Goal: Use online tool/utility: Utilize a website feature to perform a specific function

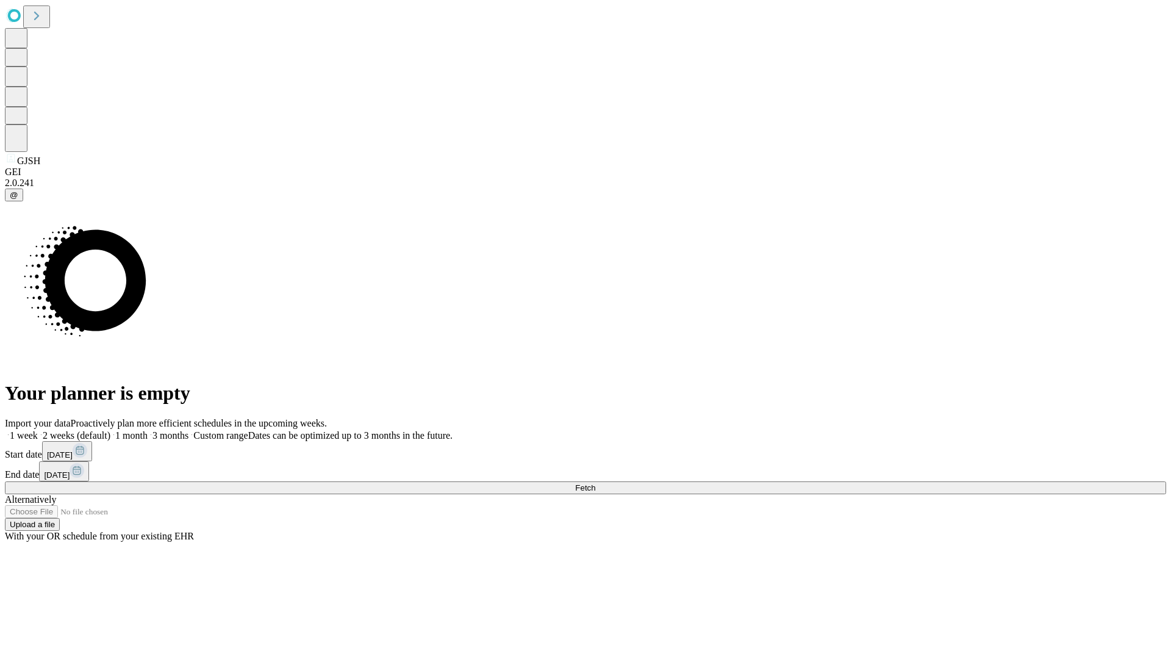
click at [148, 430] on label "1 month" at bounding box center [128, 435] width 37 height 10
click at [595, 483] on span "Fetch" at bounding box center [585, 487] width 20 height 9
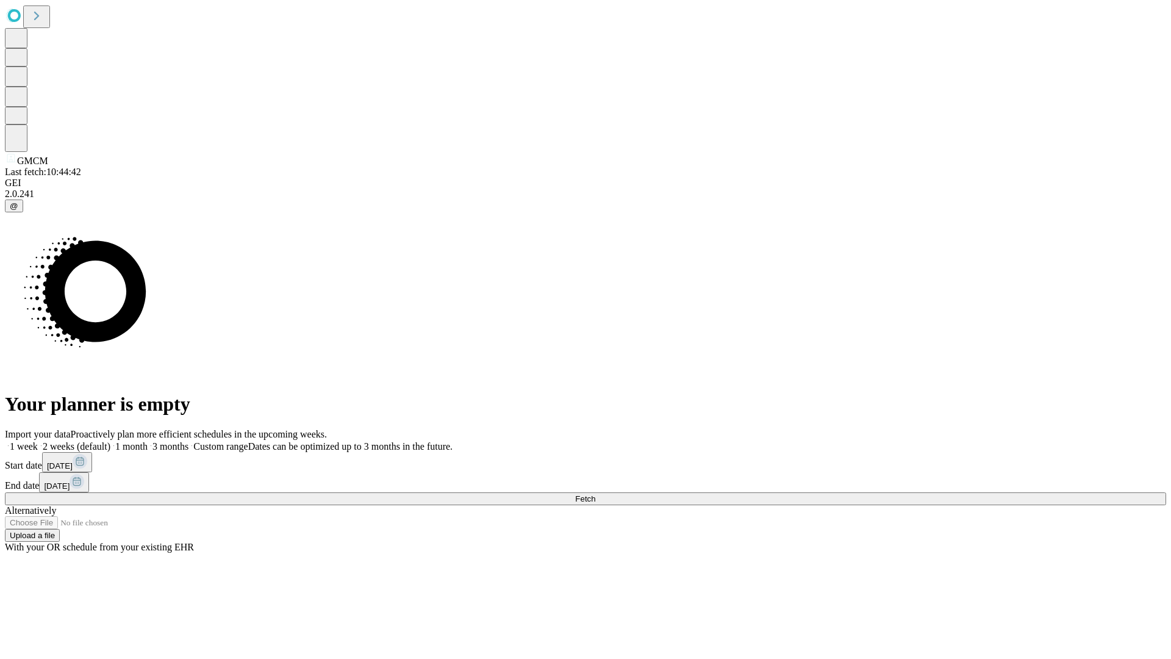
click at [148, 441] on label "1 month" at bounding box center [128, 446] width 37 height 10
click at [595, 494] on span "Fetch" at bounding box center [585, 498] width 20 height 9
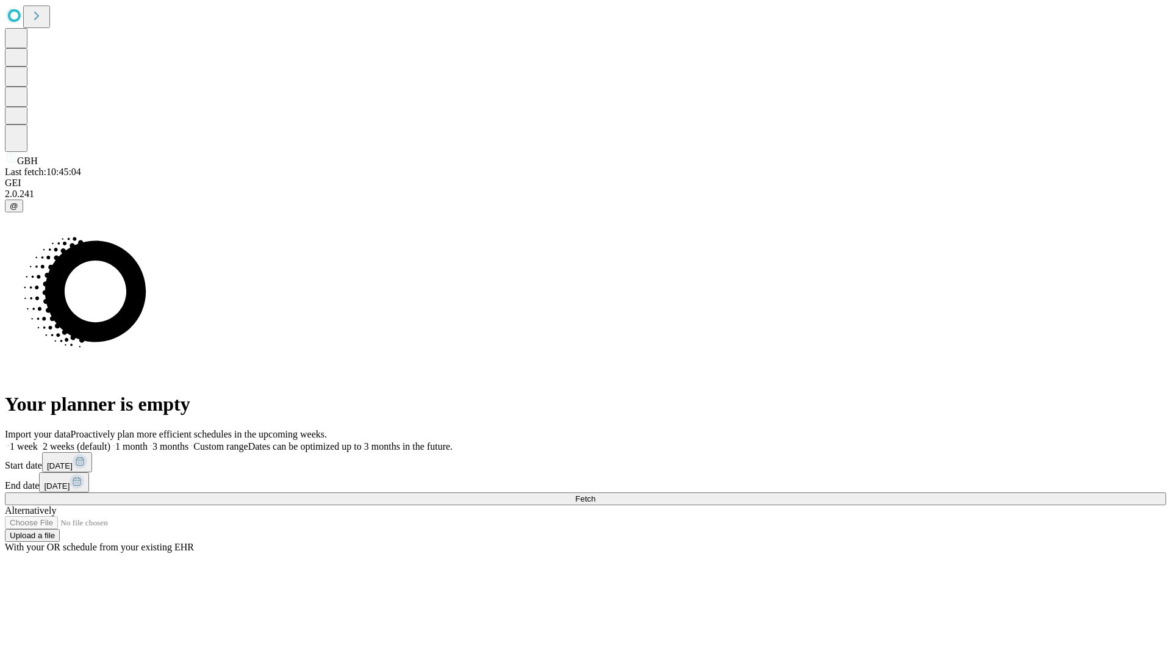
click at [148, 441] on label "1 month" at bounding box center [128, 446] width 37 height 10
click at [595, 494] on span "Fetch" at bounding box center [585, 498] width 20 height 9
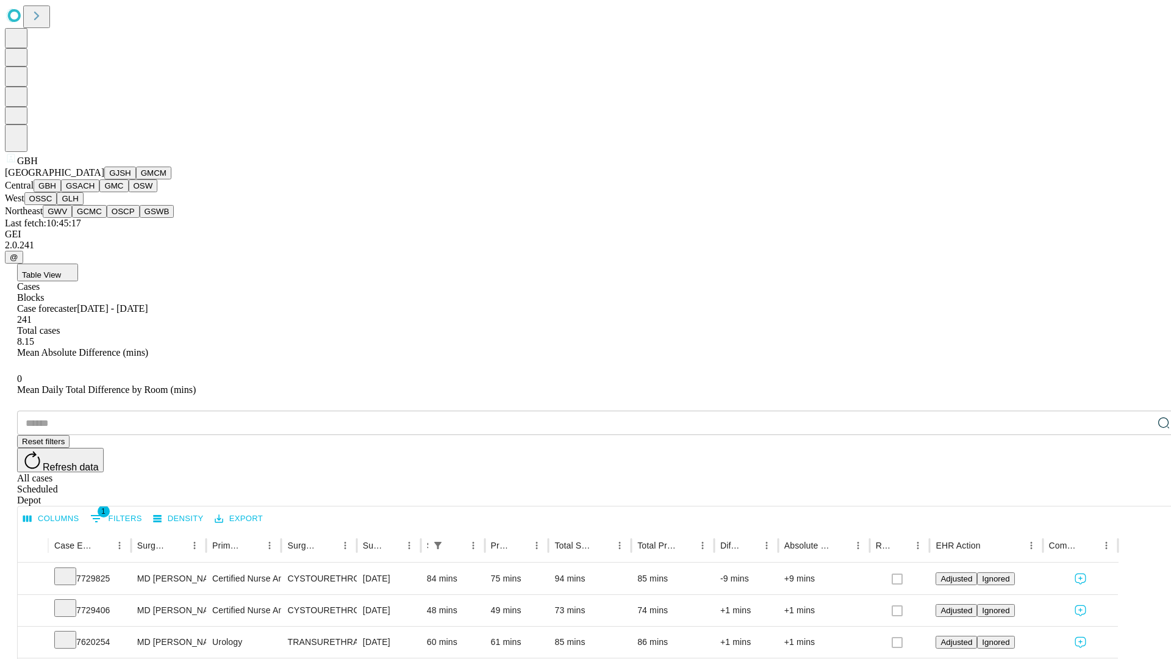
click at [95, 192] on button "GSACH" at bounding box center [80, 185] width 38 height 13
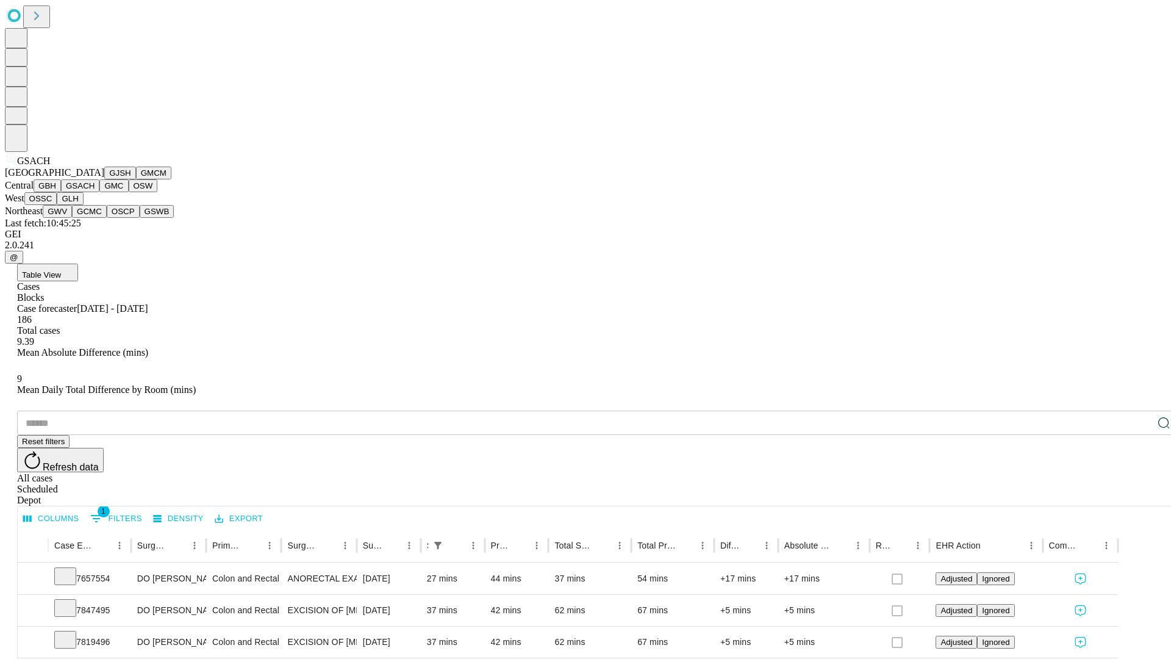
click at [99, 192] on button "GMC" at bounding box center [113, 185] width 29 height 13
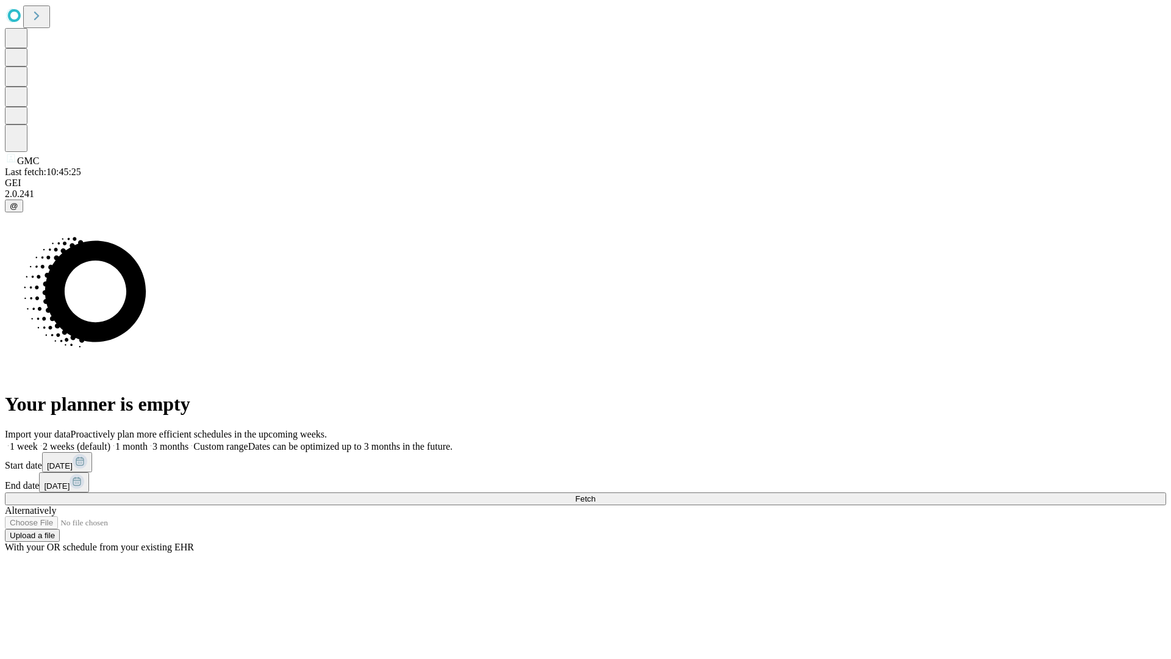
click at [148, 441] on label "1 month" at bounding box center [128, 446] width 37 height 10
click at [595, 494] on span "Fetch" at bounding box center [585, 498] width 20 height 9
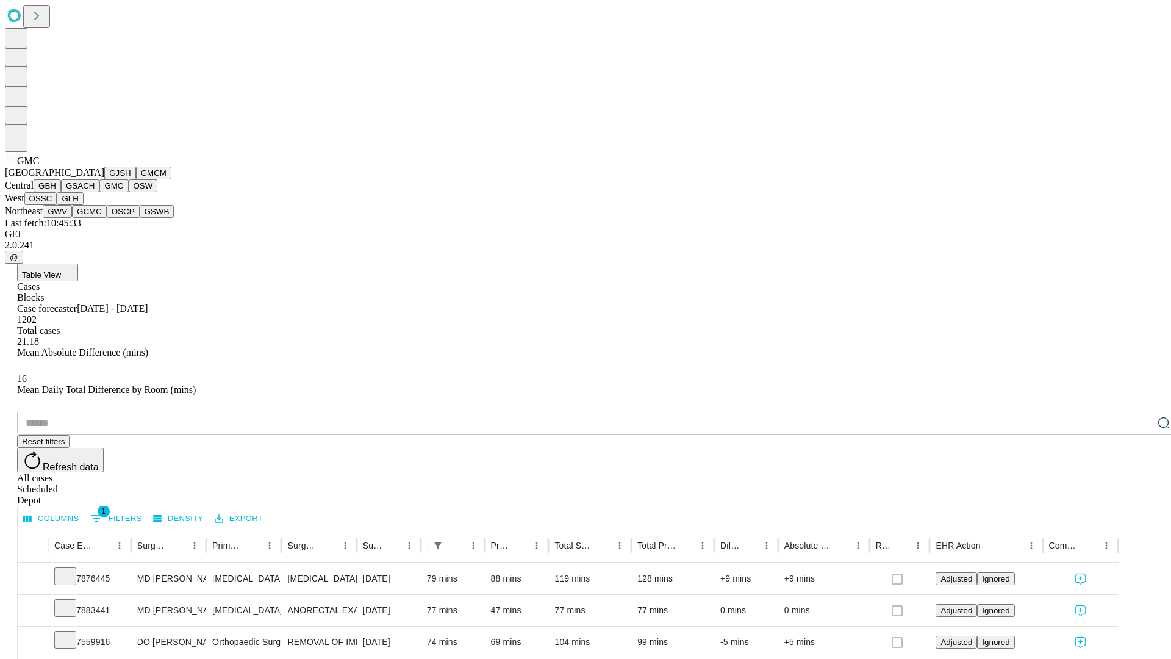
click at [129, 192] on button "OSW" at bounding box center [143, 185] width 29 height 13
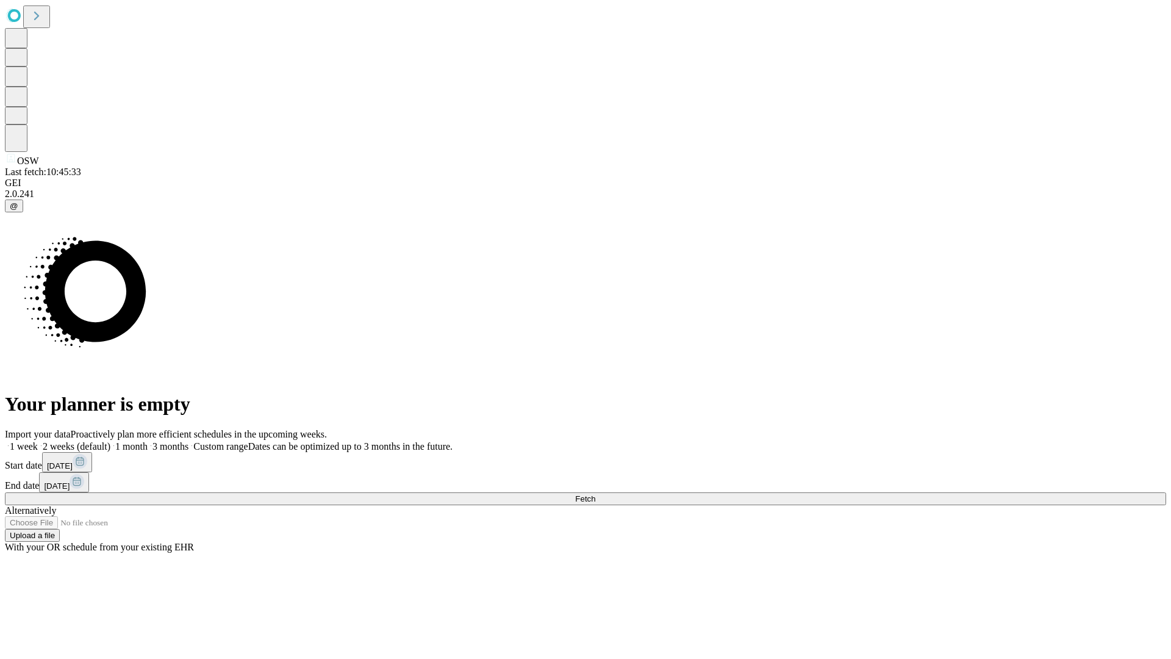
click at [148, 441] on label "1 month" at bounding box center [128, 446] width 37 height 10
click at [595, 494] on span "Fetch" at bounding box center [585, 498] width 20 height 9
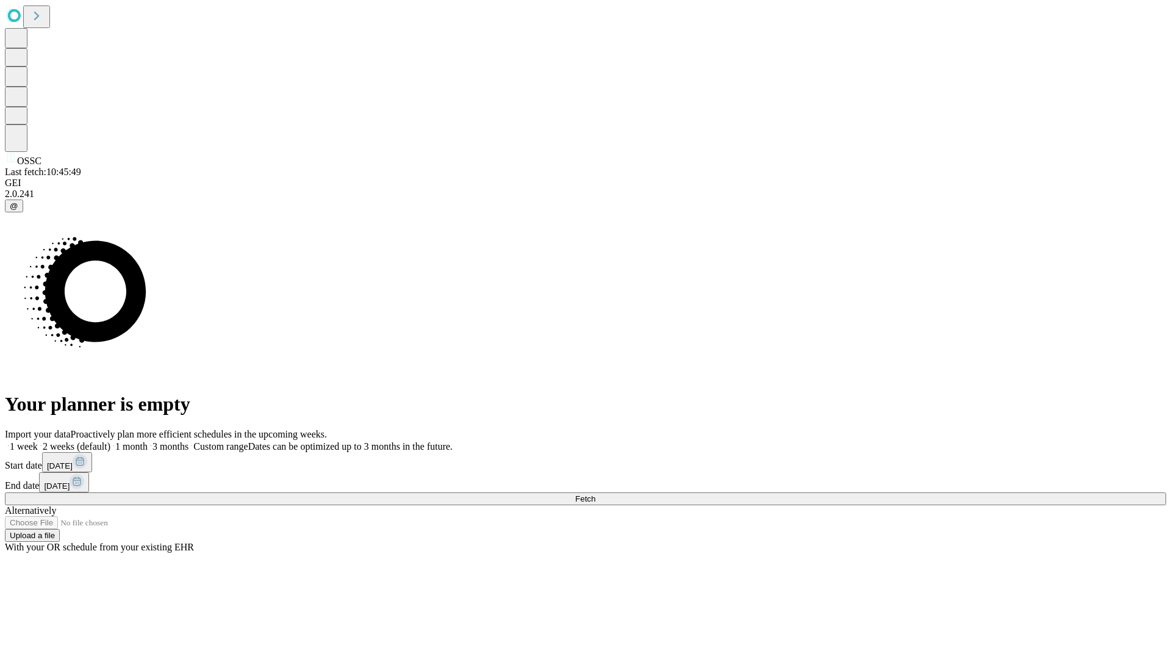
click at [148, 441] on label "1 month" at bounding box center [128, 446] width 37 height 10
click at [595, 494] on span "Fetch" at bounding box center [585, 498] width 20 height 9
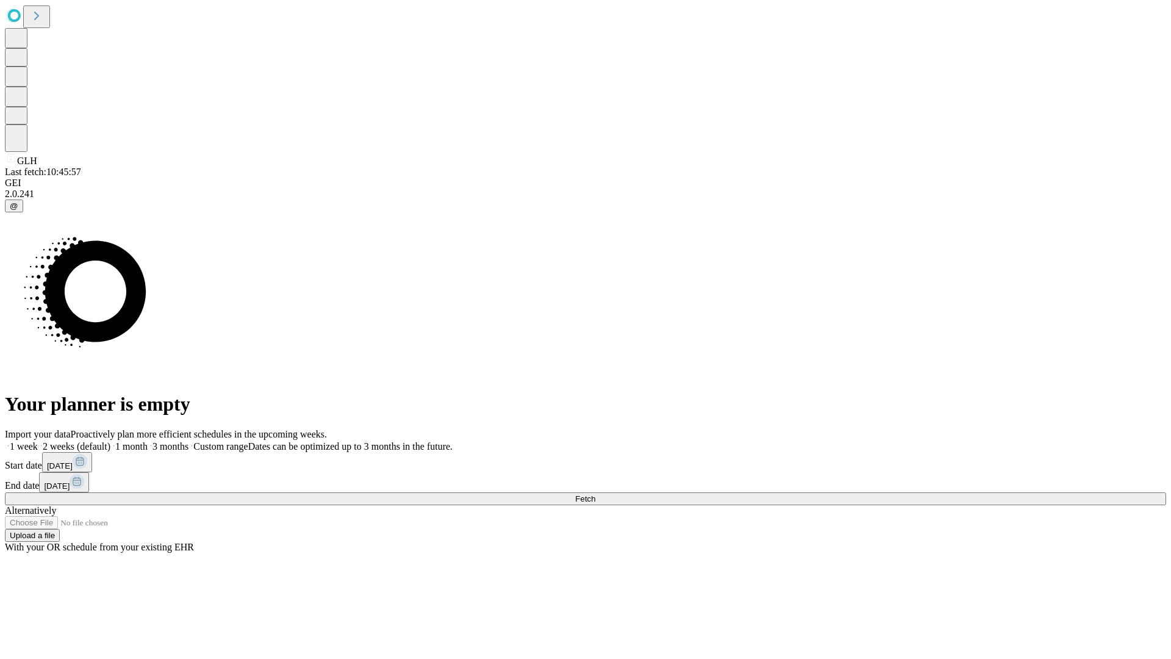
click at [148, 441] on label "1 month" at bounding box center [128, 446] width 37 height 10
click at [595, 494] on span "Fetch" at bounding box center [585, 498] width 20 height 9
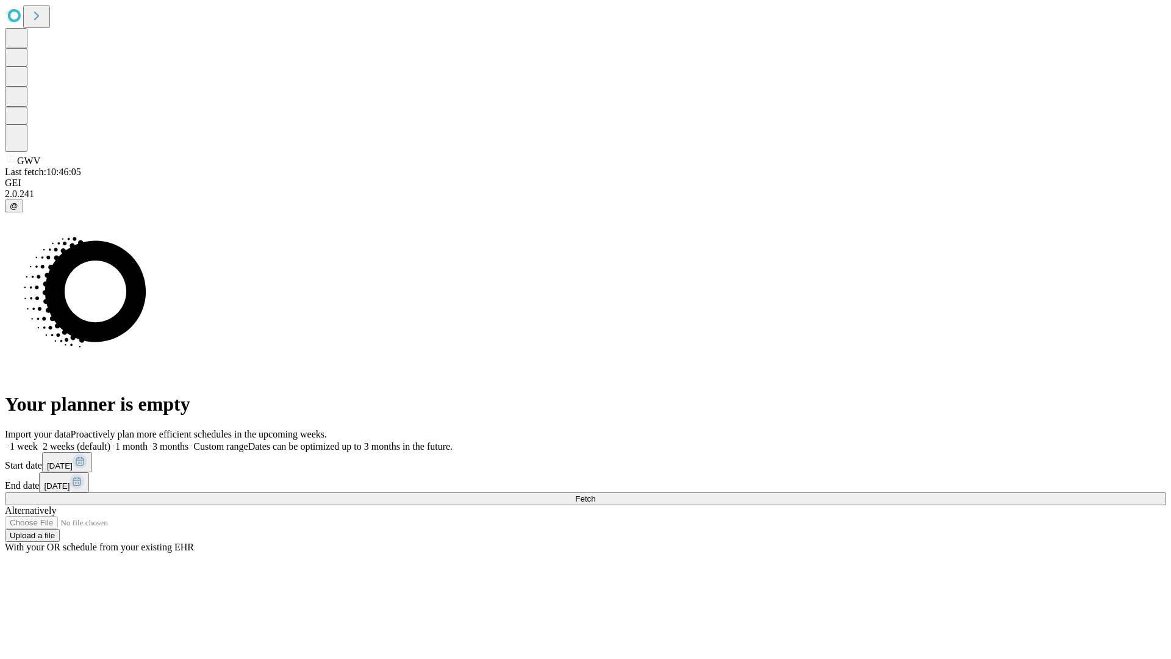
click at [148, 441] on label "1 month" at bounding box center [128, 446] width 37 height 10
click at [595, 494] on span "Fetch" at bounding box center [585, 498] width 20 height 9
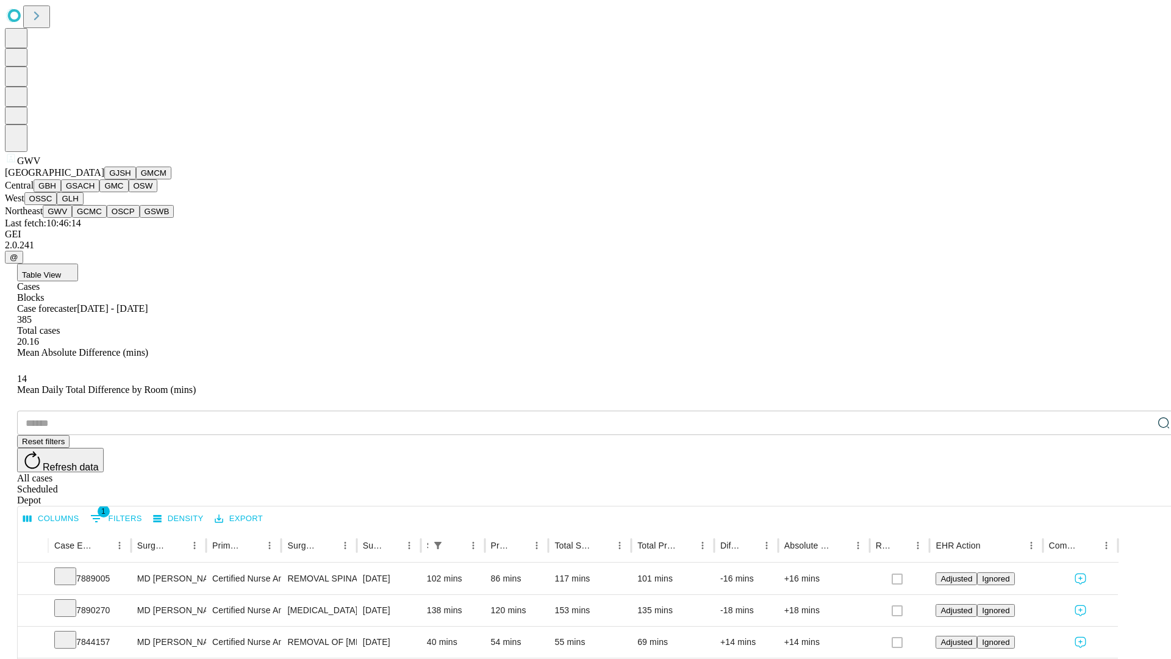
click at [95, 218] on button "GCMC" at bounding box center [89, 211] width 35 height 13
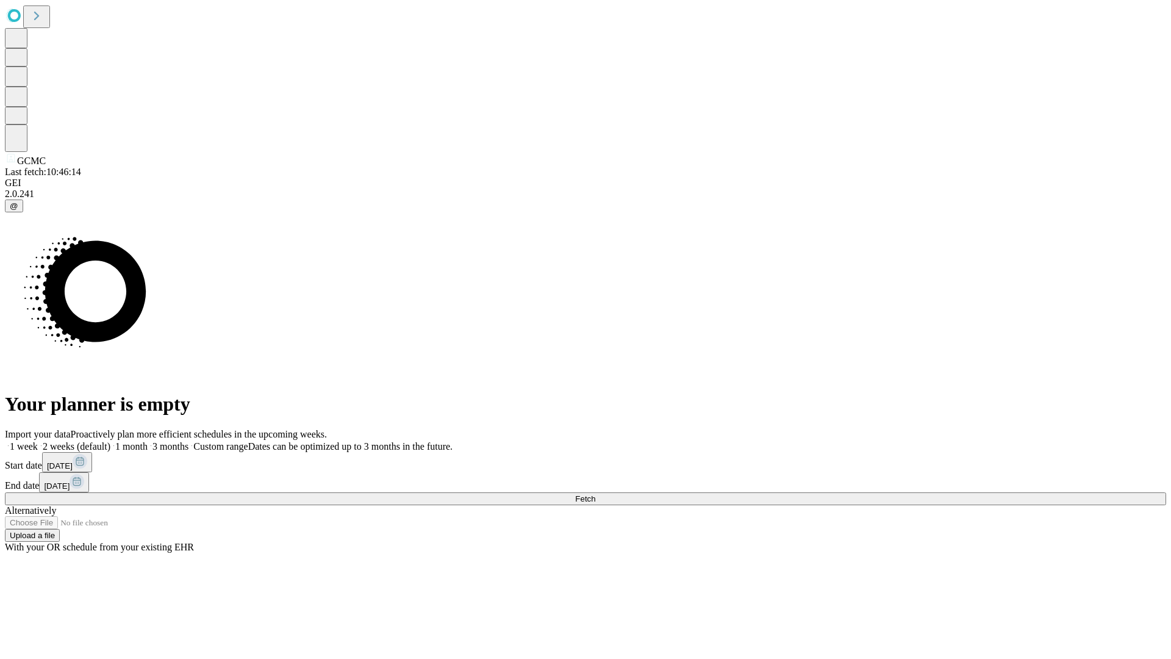
click at [148, 441] on label "1 month" at bounding box center [128, 446] width 37 height 10
click at [595, 494] on span "Fetch" at bounding box center [585, 498] width 20 height 9
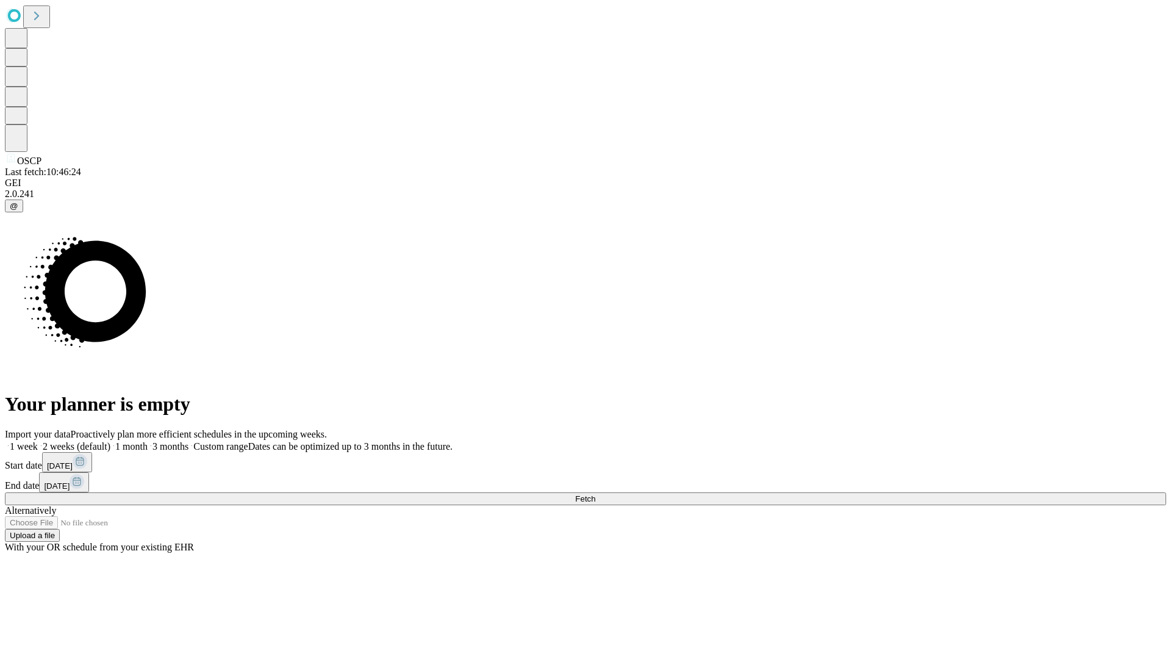
click at [148, 441] on label "1 month" at bounding box center [128, 446] width 37 height 10
click at [595, 494] on span "Fetch" at bounding box center [585, 498] width 20 height 9
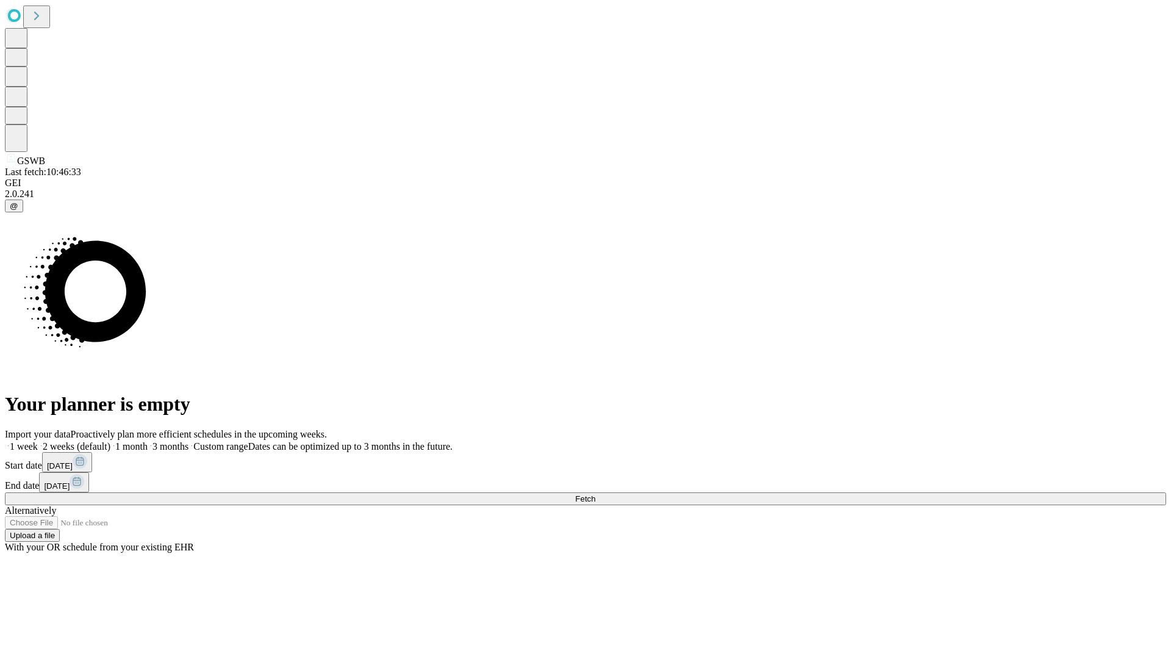
click at [148, 441] on label "1 month" at bounding box center [128, 446] width 37 height 10
click at [595, 494] on span "Fetch" at bounding box center [585, 498] width 20 height 9
